Goal: Information Seeking & Learning: Learn about a topic

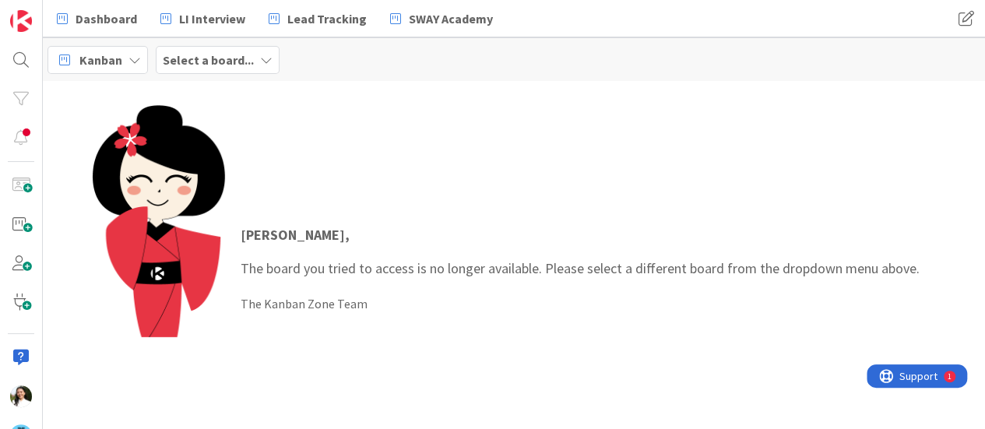
click at [207, 62] on b "Select a board..." at bounding box center [208, 60] width 91 height 16
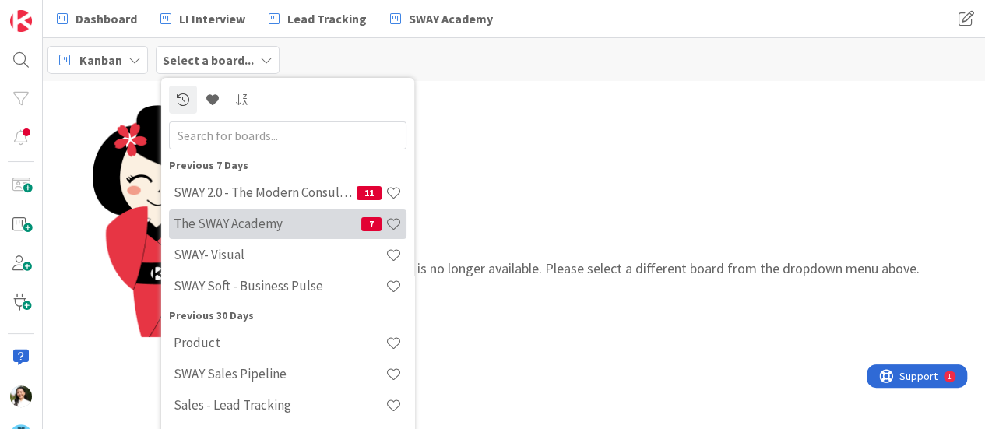
click at [227, 220] on h4 "The SWAY Academy" at bounding box center [268, 224] width 188 height 16
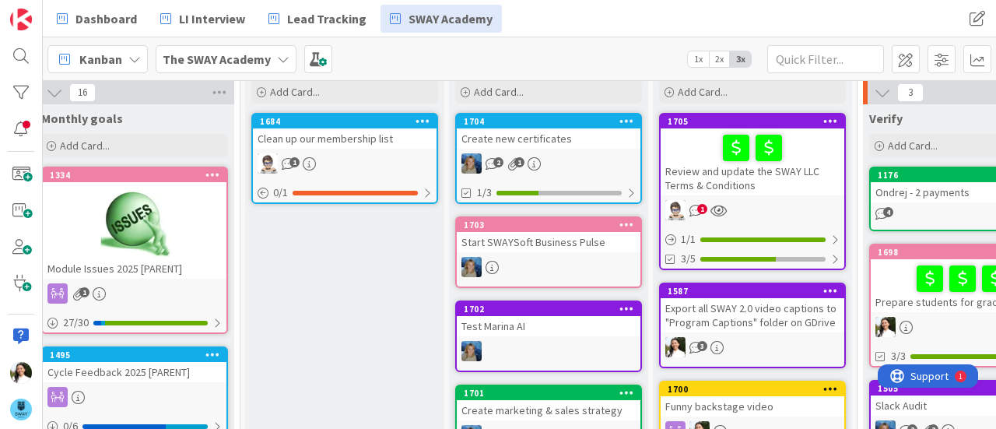
scroll to position [0, 19]
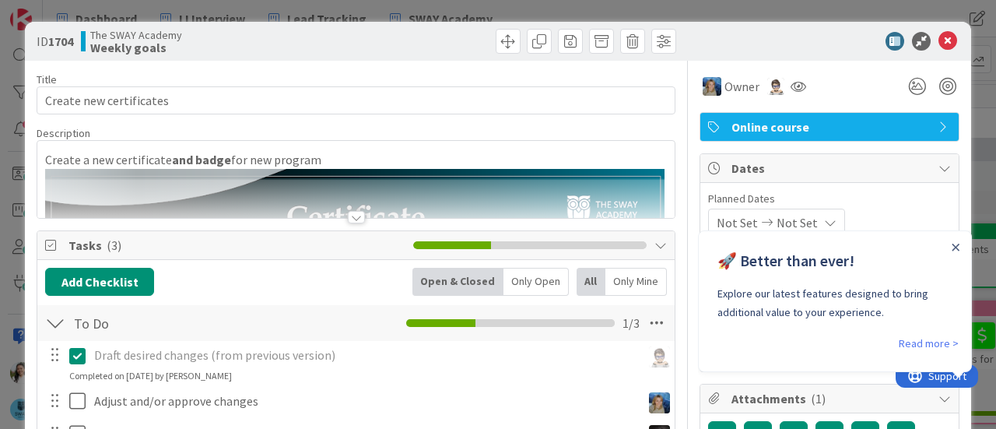
click at [346, 206] on div at bounding box center [356, 198] width 638 height 40
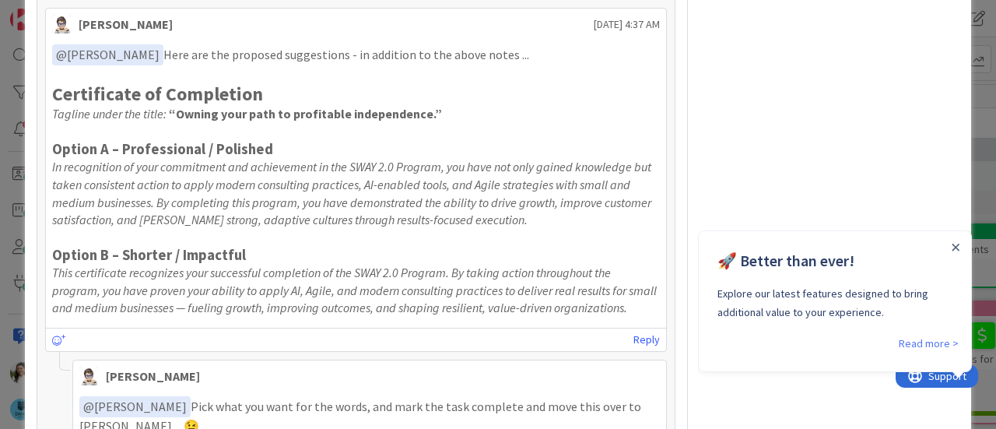
scroll to position [1352, 0]
click at [0, 206] on div "ID 1704 The SWAY Academy Weekly goals Title 23 / 128 Create new certificates De…" at bounding box center [498, 214] width 996 height 429
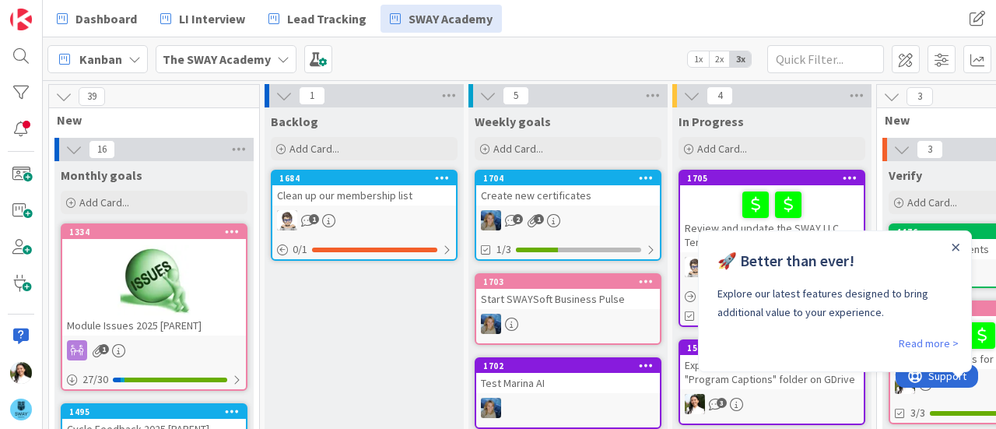
click at [247, 60] on b "The SWAY Academy" at bounding box center [217, 59] width 108 height 16
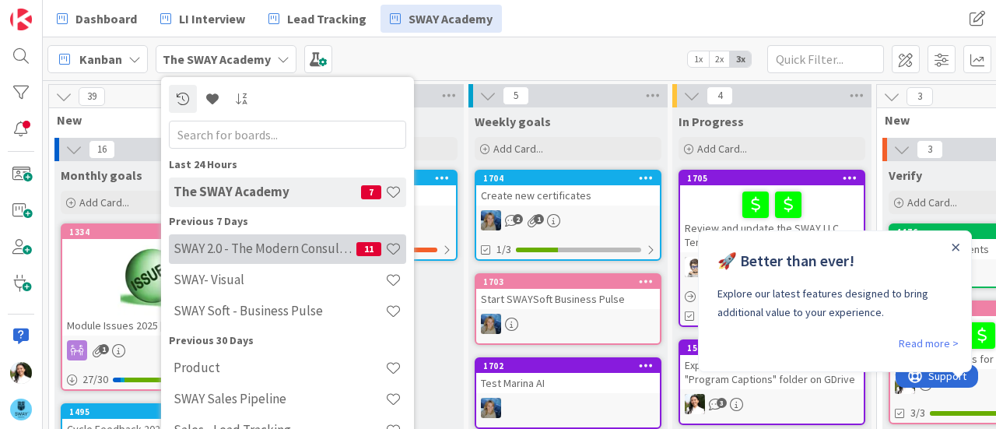
click at [268, 246] on h4 "SWAY 2.0 - The Modern Consulting Blueprint" at bounding box center [265, 249] width 183 height 16
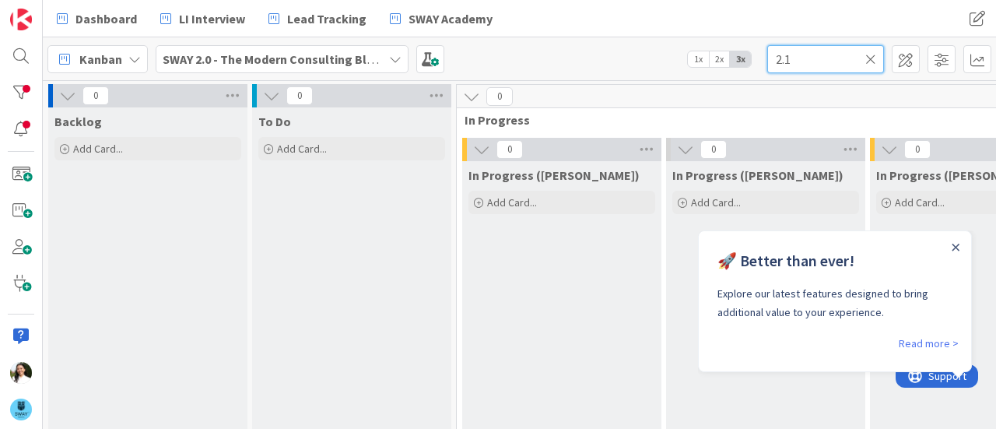
drag, startPoint x: 807, startPoint y: 61, endPoint x: 740, endPoint y: 55, distance: 67.9
click at [740, 55] on div "Kanban SWAY 2.0 - The Modern Consulting Blueprint 1x 2x 3x 2.1" at bounding box center [520, 58] width 954 height 43
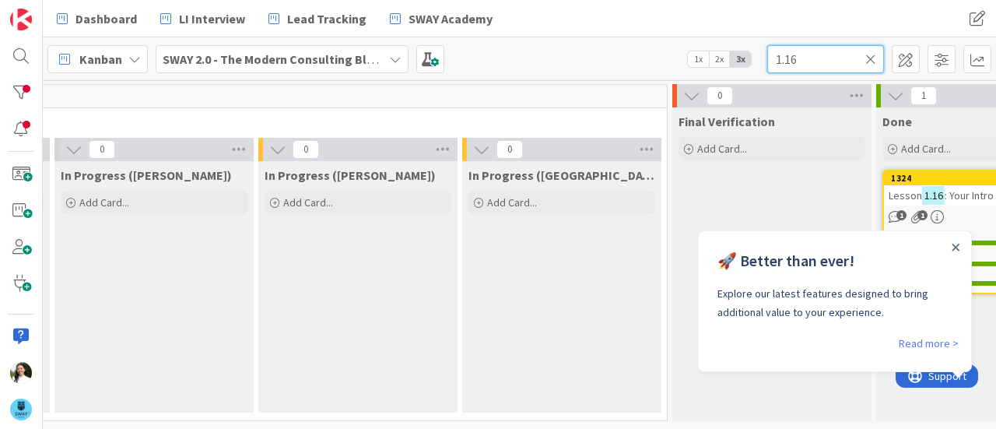
scroll to position [0, 790]
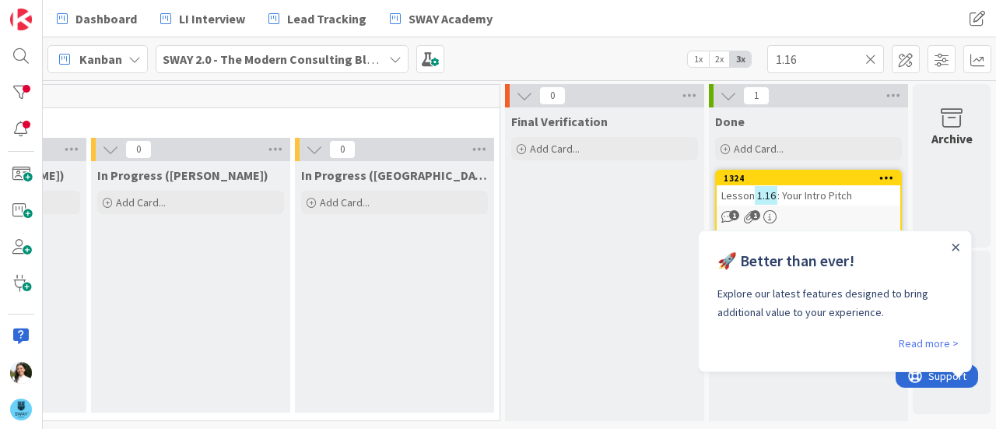
click at [807, 193] on span ": Your Intro Pitch" at bounding box center [815, 195] width 75 height 14
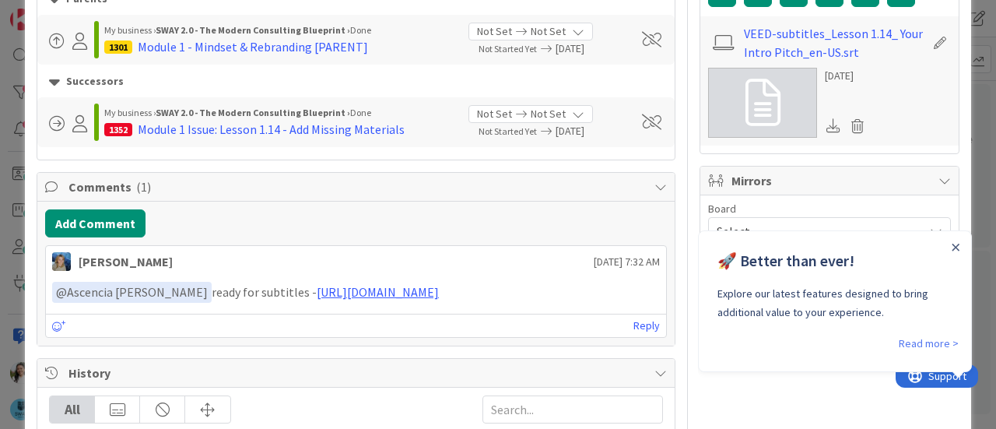
scroll to position [447, 0]
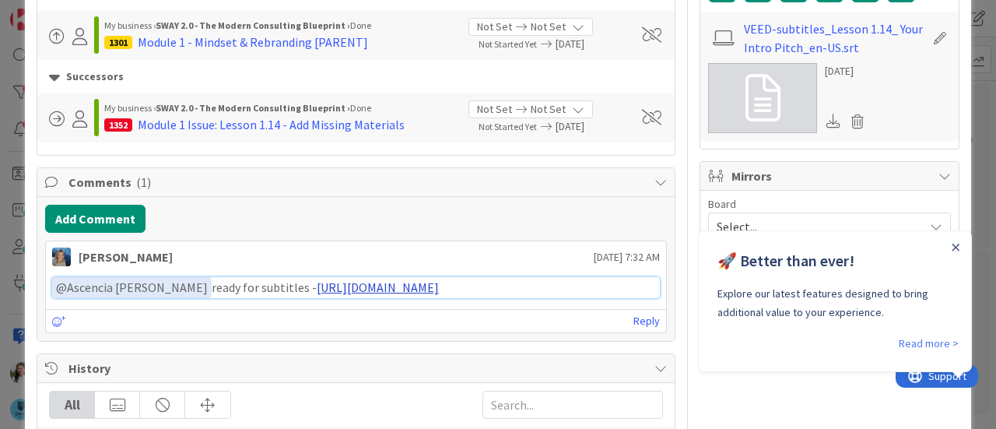
click at [362, 285] on link "https://www.veed.io/view/c39b84bf-80f9-4bd4-9d8e-53dd57862630?panel=share" at bounding box center [378, 287] width 122 height 16
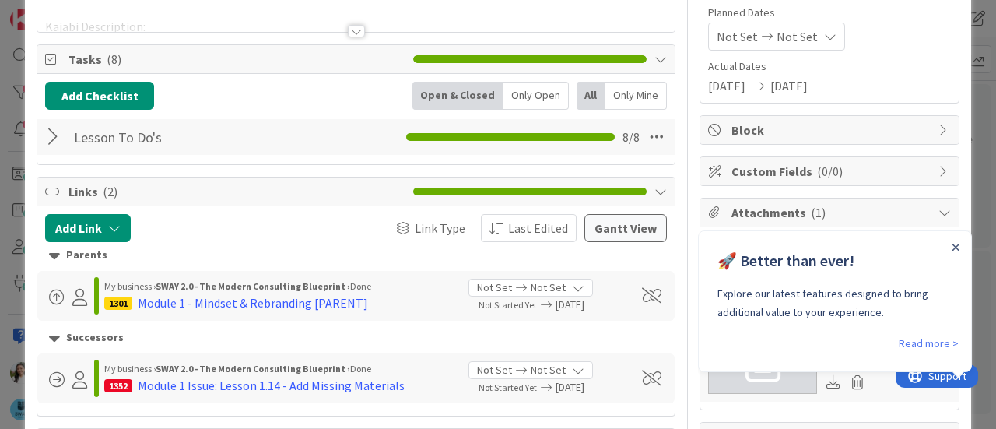
scroll to position [0, 0]
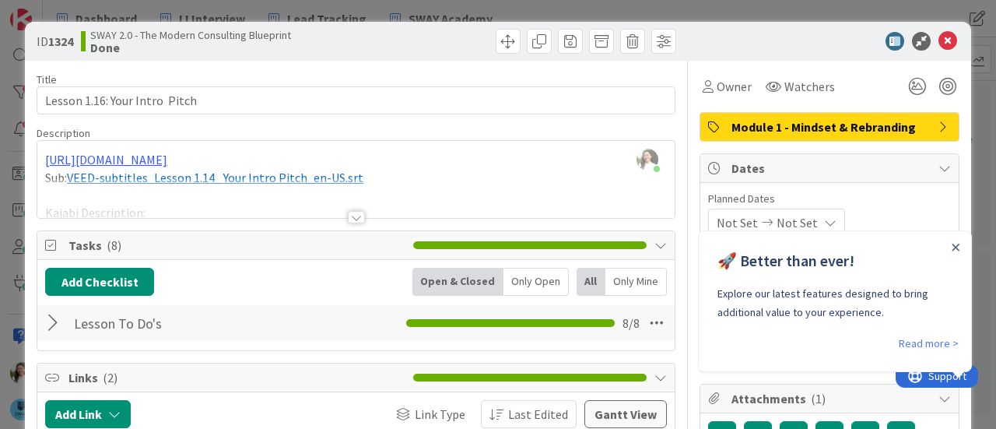
click at [350, 219] on div at bounding box center [356, 217] width 17 height 12
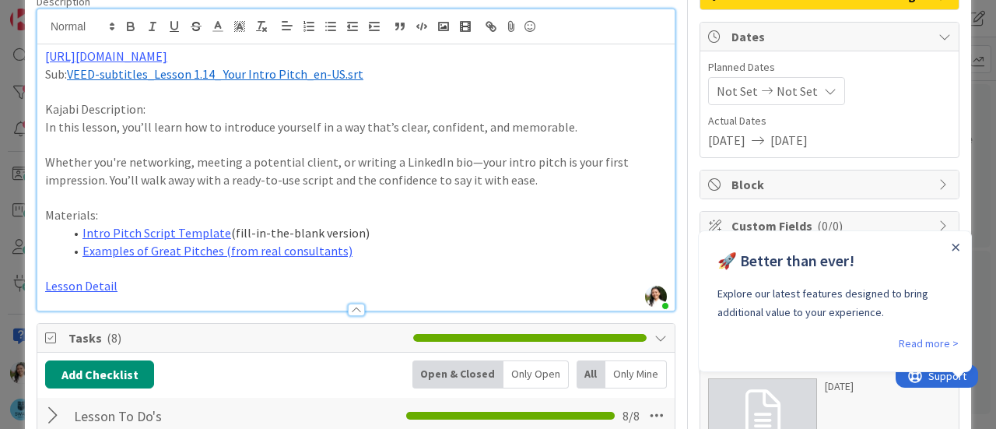
scroll to position [132, 0]
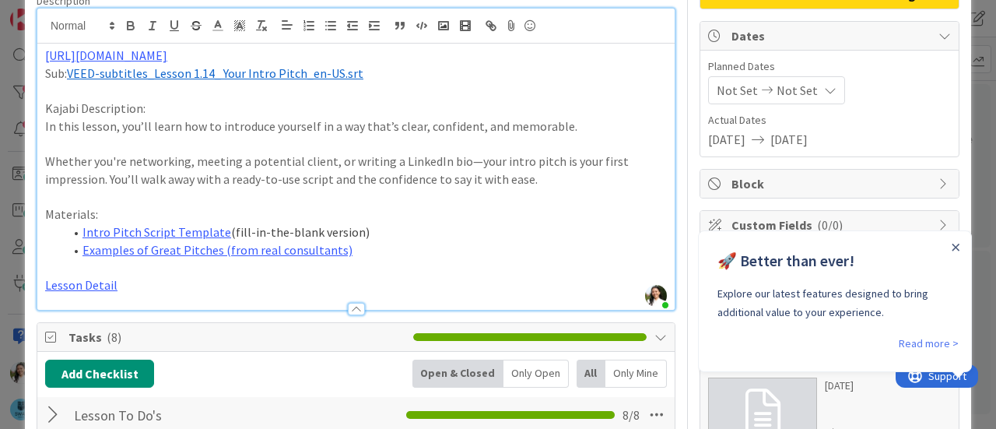
click at [0, 248] on div "ID 1324 SWAY 2.0 - The Modern Consulting Blueprint Done Title 31 / 128 Lesson 1…" at bounding box center [498, 214] width 996 height 429
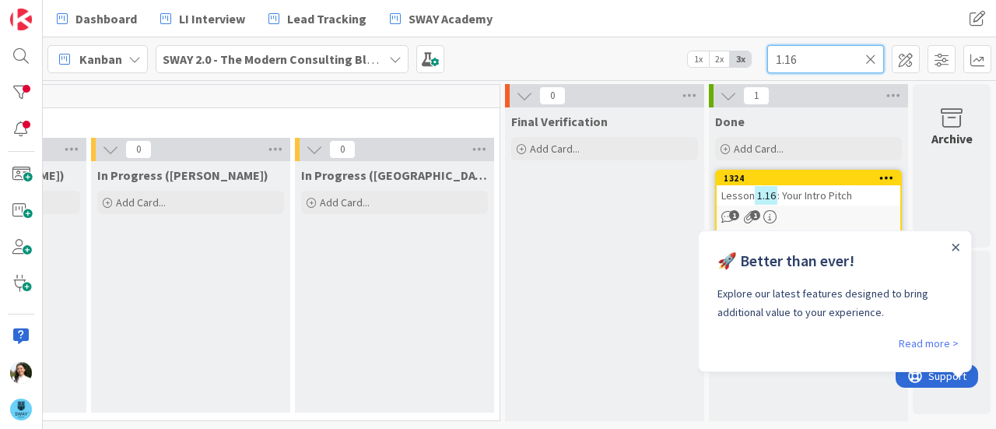
click at [804, 62] on input "1.16" at bounding box center [826, 59] width 117 height 28
click at [822, 208] on span ": Local Networking (Chamber of Commerce & Business Events)" at bounding box center [804, 209] width 165 height 42
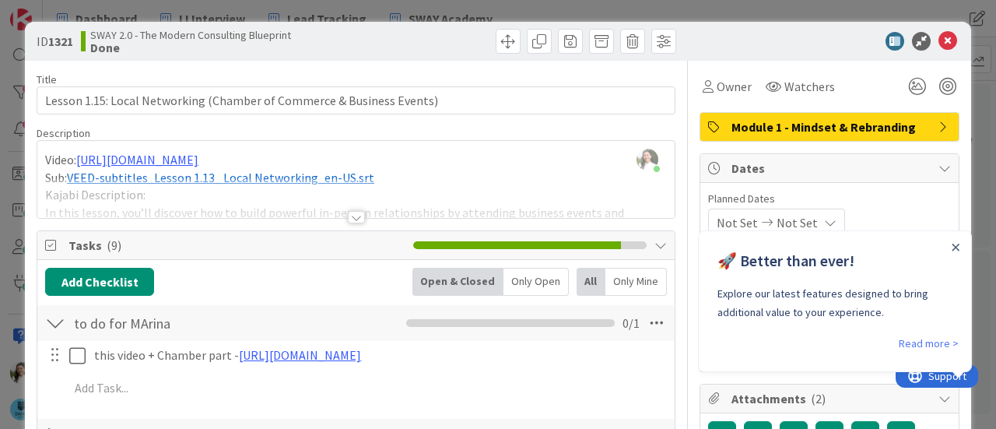
click at [0, 149] on div "ID 1321 SWAY 2.0 - The Modern Consulting Blueprint Done Title 69 / 128 Lesson 1…" at bounding box center [498, 214] width 996 height 429
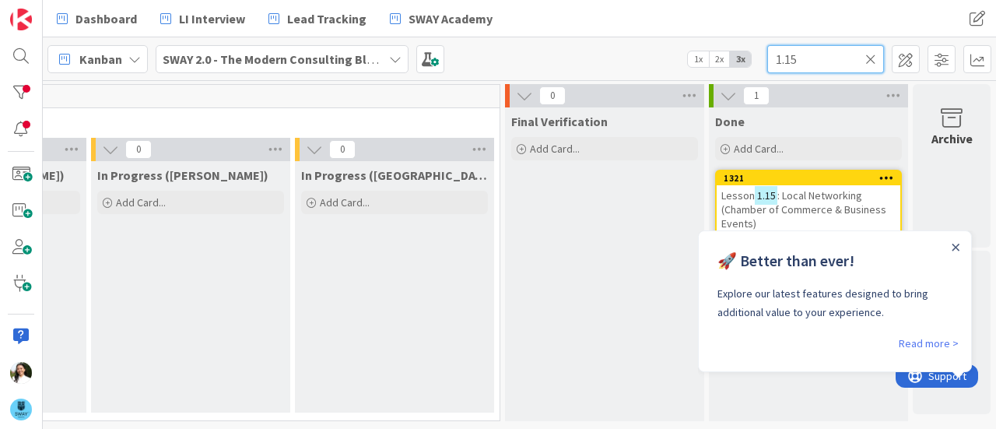
click at [825, 58] on input "1.15" at bounding box center [826, 59] width 117 height 28
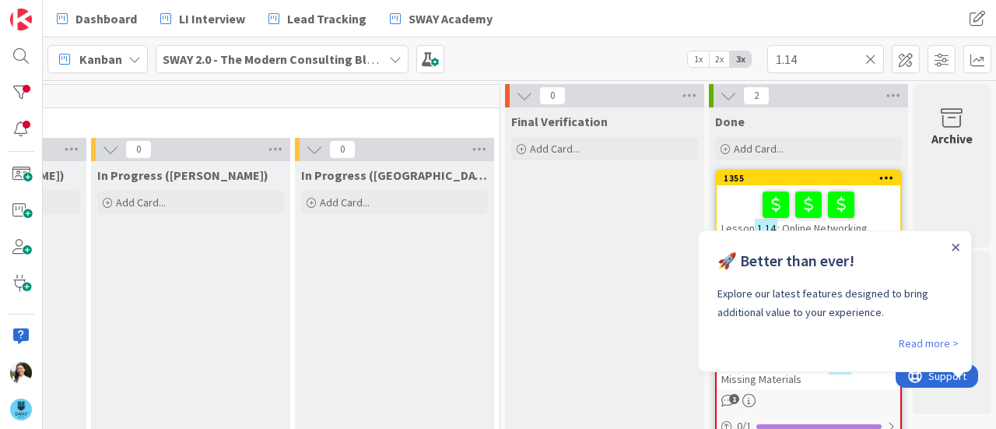
click at [864, 207] on div at bounding box center [809, 204] width 174 height 33
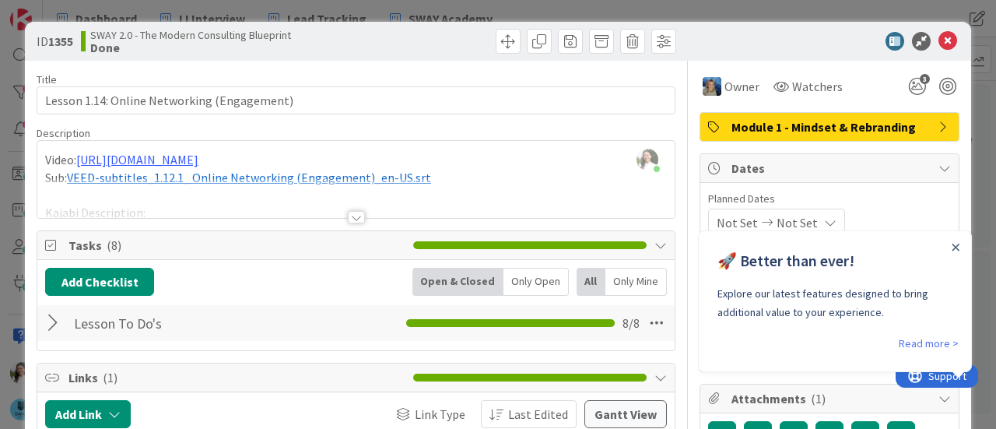
click at [0, 150] on div "ID 1355 SWAY 2.0 - The Modern Consulting Blueprint Done Title 43 / 128 Lesson 1…" at bounding box center [498, 214] width 996 height 429
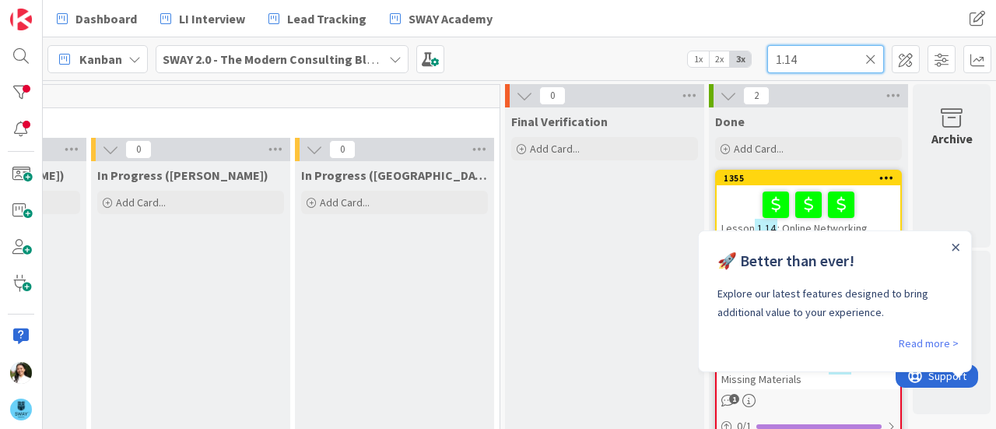
click at [820, 58] on input "1.14" at bounding box center [826, 59] width 117 height 28
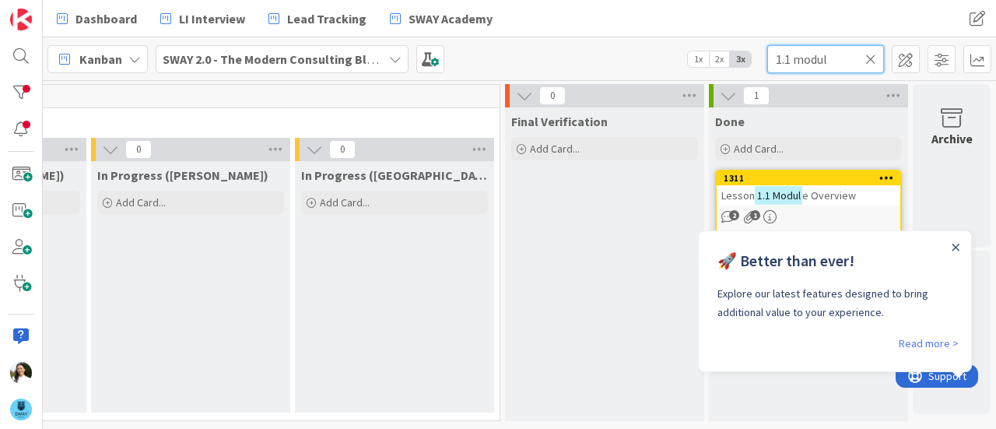
scroll to position [0, 790]
type input "1.1 modul"
click at [807, 192] on span "e Overview" at bounding box center [830, 195] width 54 height 14
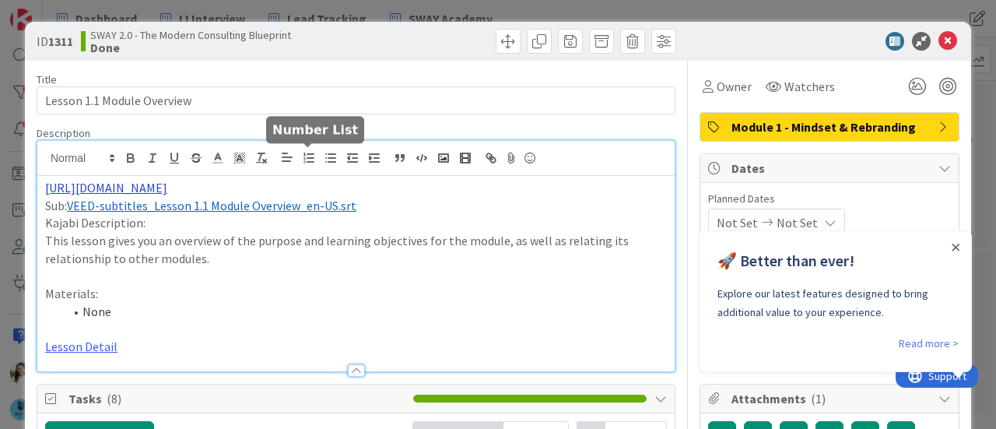
click at [315, 156] on div "https://www.veed.io/view/6ffb5baf-88c5-4739-ba0e-ef789e1f91e7?panel=share Sub: …" at bounding box center [356, 256] width 638 height 230
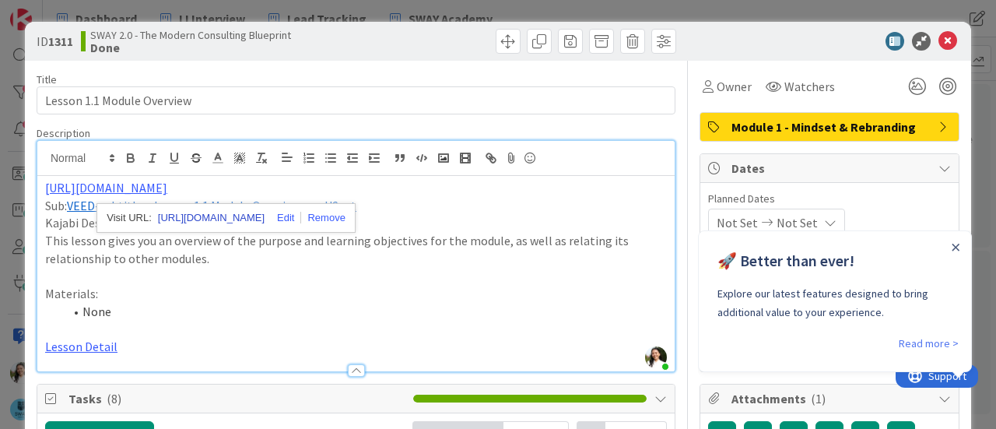
click at [260, 216] on link "https://www.veed.io/view/6ffb5baf-88c5-4739-ba0e-ef789e1f91e7?panel=share" at bounding box center [211, 218] width 107 height 20
click at [8, 109] on div "ID 1311 SWAY 2.0 - The Modern Consulting Blueprint Done Title 26 / 128 Lesson 1…" at bounding box center [498, 214] width 996 height 429
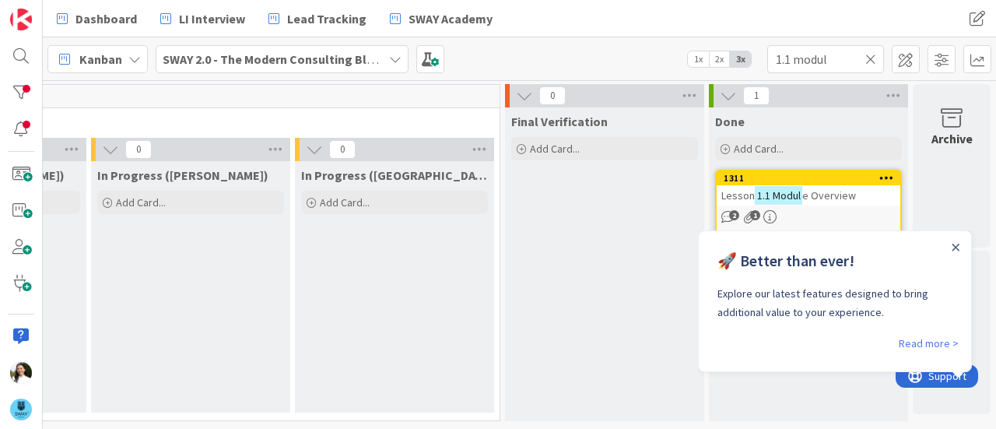
click at [279, 55] on b "SWAY 2.0 - The Modern Consulting Blueprint" at bounding box center [285, 59] width 245 height 16
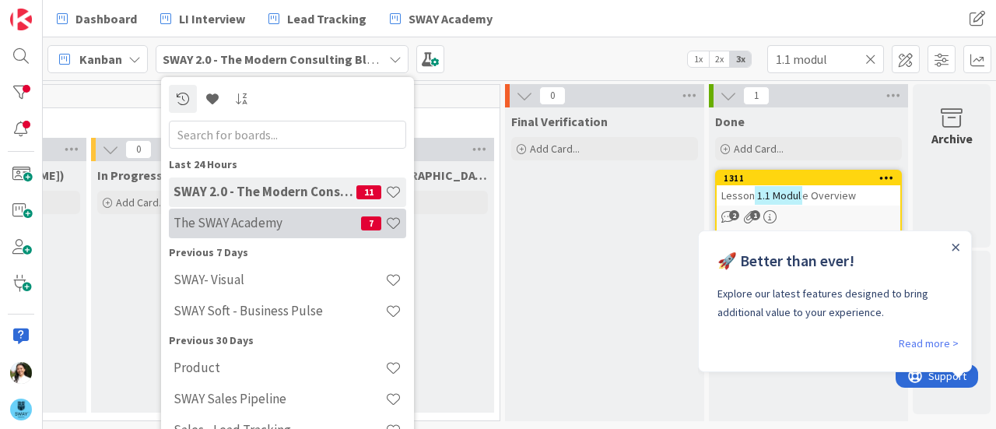
click at [285, 214] on div "The SWAY Academy 7" at bounding box center [287, 224] width 237 height 30
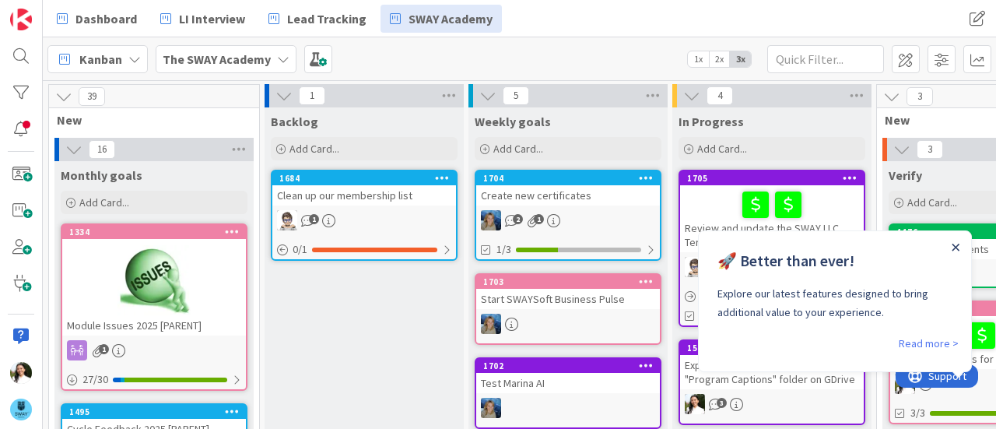
click at [958, 246] on icon "Close Announcement" at bounding box center [956, 248] width 8 height 8
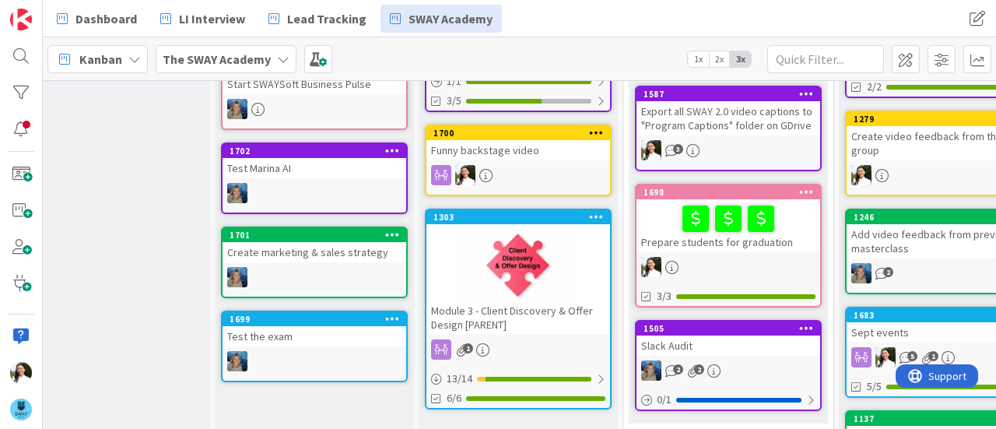
scroll to position [216, 254]
